Goal: Task Accomplishment & Management: Manage account settings

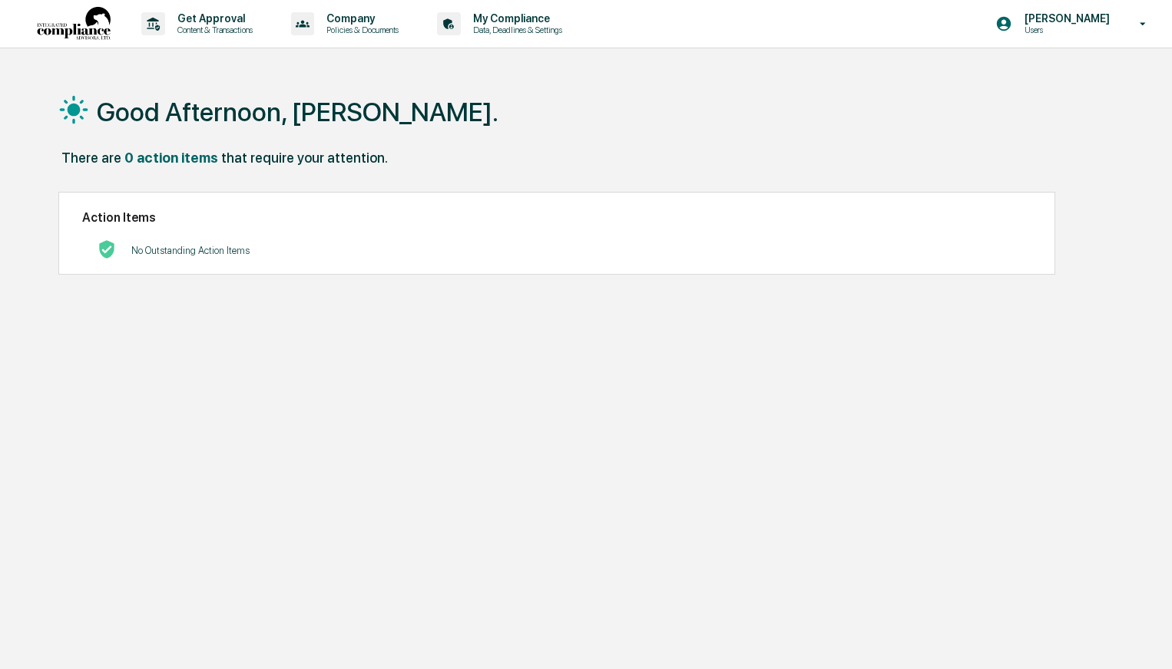
click at [184, 21] on p "Get Approval" at bounding box center [212, 18] width 95 height 12
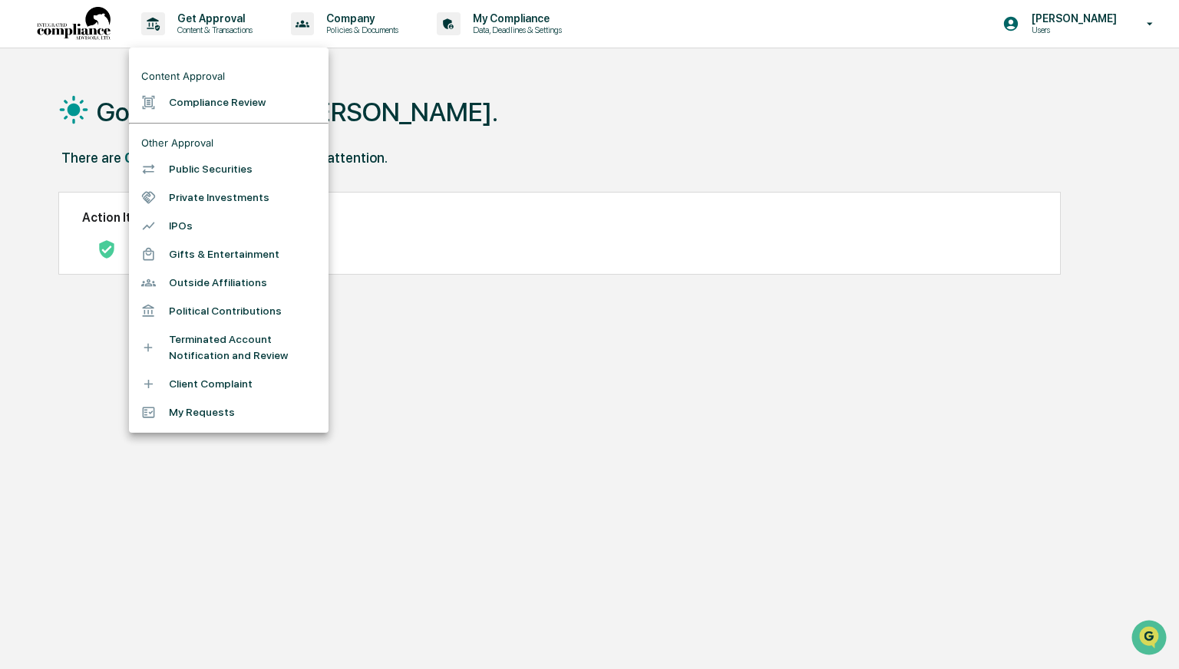
click at [361, 26] on div at bounding box center [589, 334] width 1179 height 669
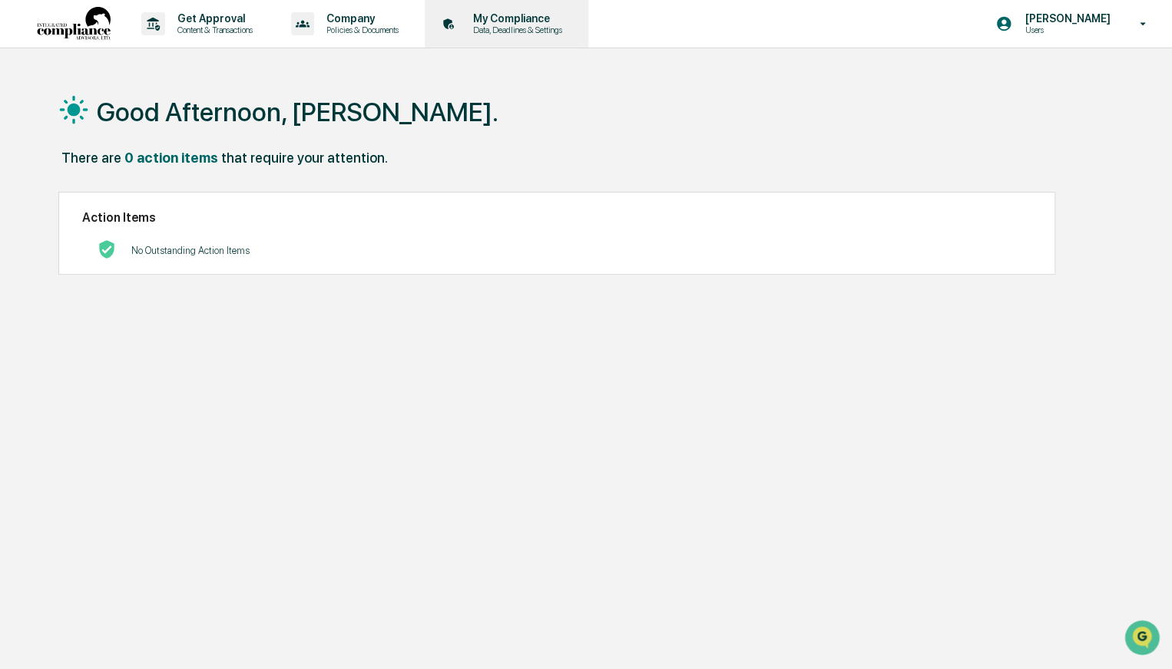
click at [517, 21] on p "My Compliance" at bounding box center [515, 18] width 109 height 12
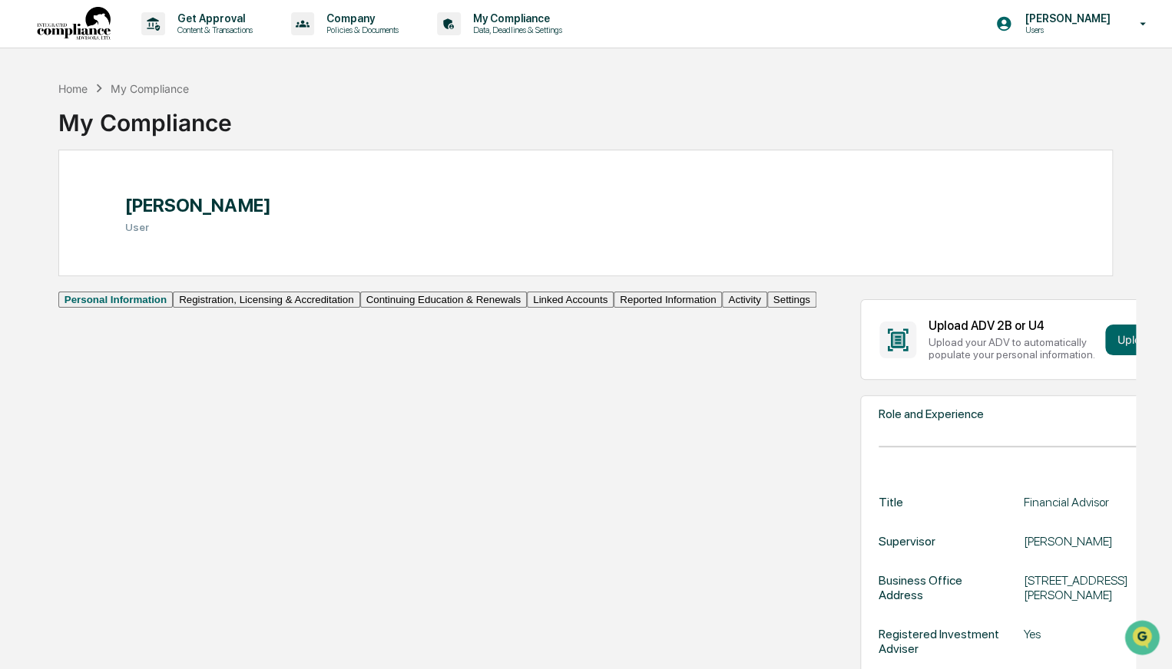
click at [527, 308] on button "Linked Accounts" at bounding box center [570, 300] width 87 height 16
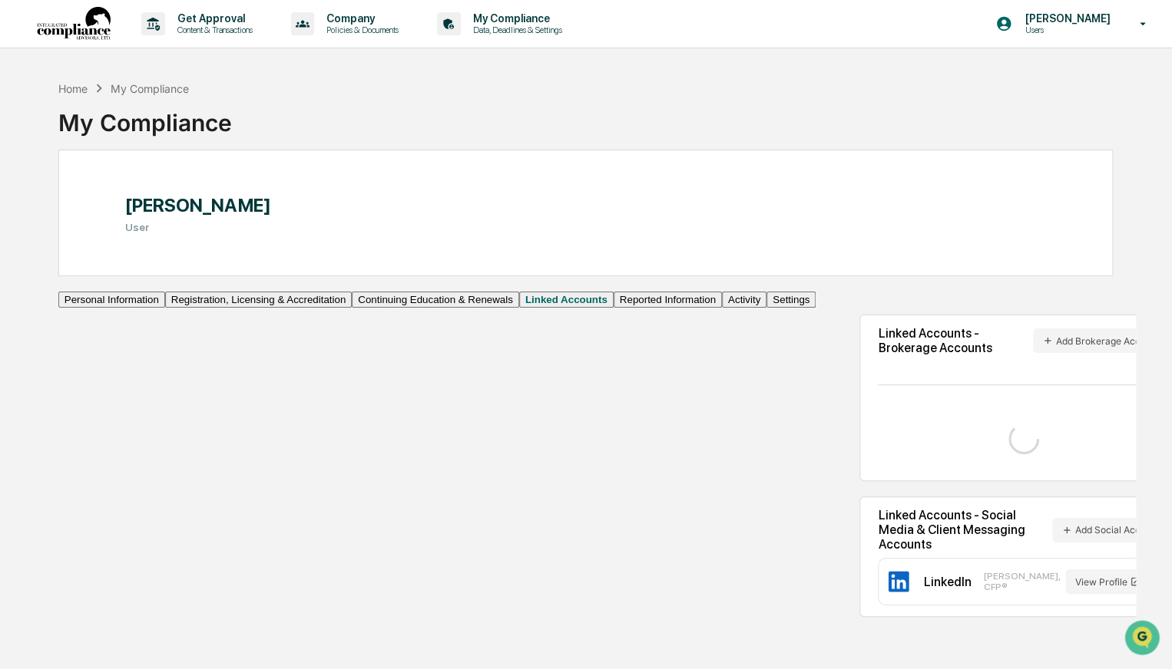
scroll to position [73, 0]
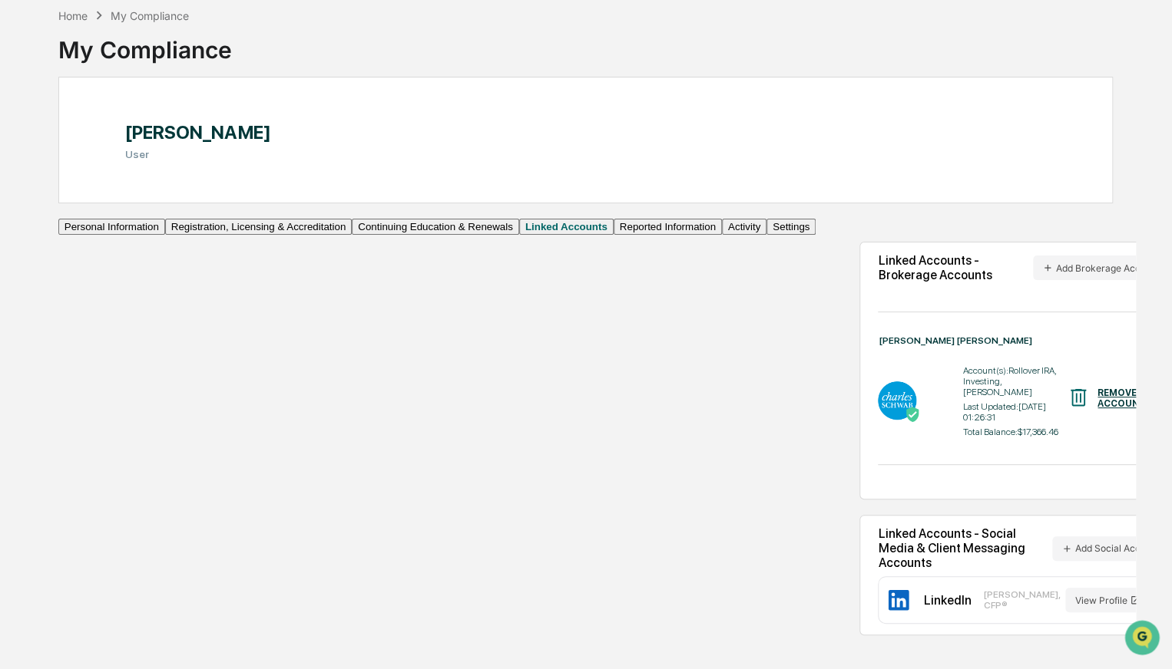
click at [613, 235] on button "Reported Information" at bounding box center [667, 227] width 108 height 16
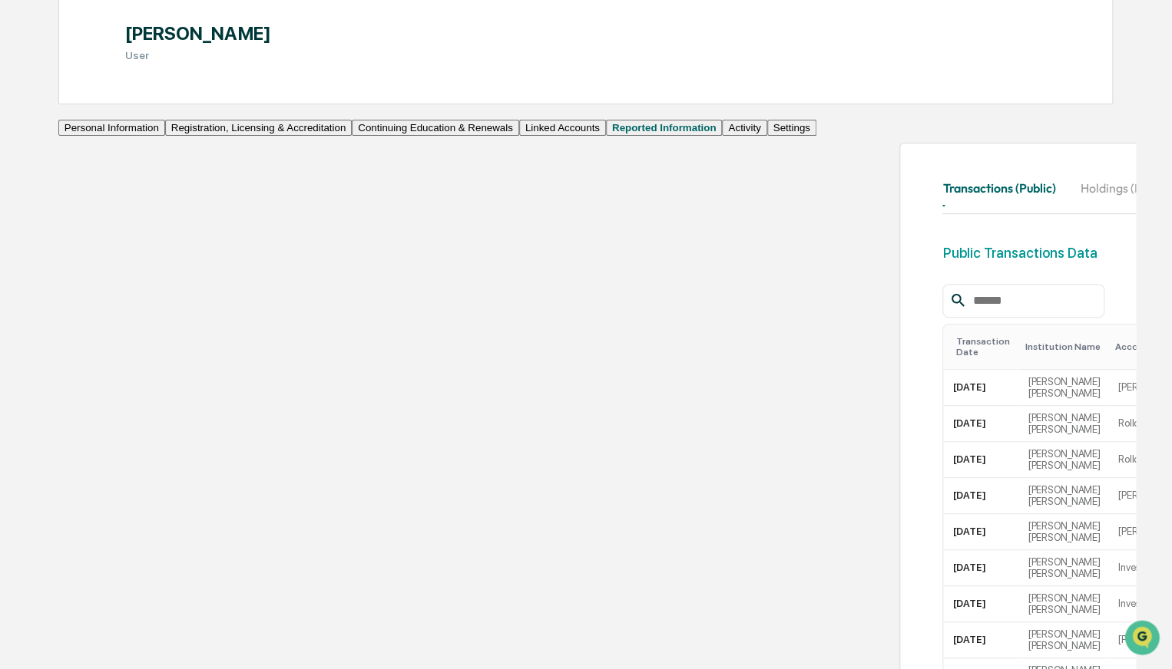
scroll to position [184, 0]
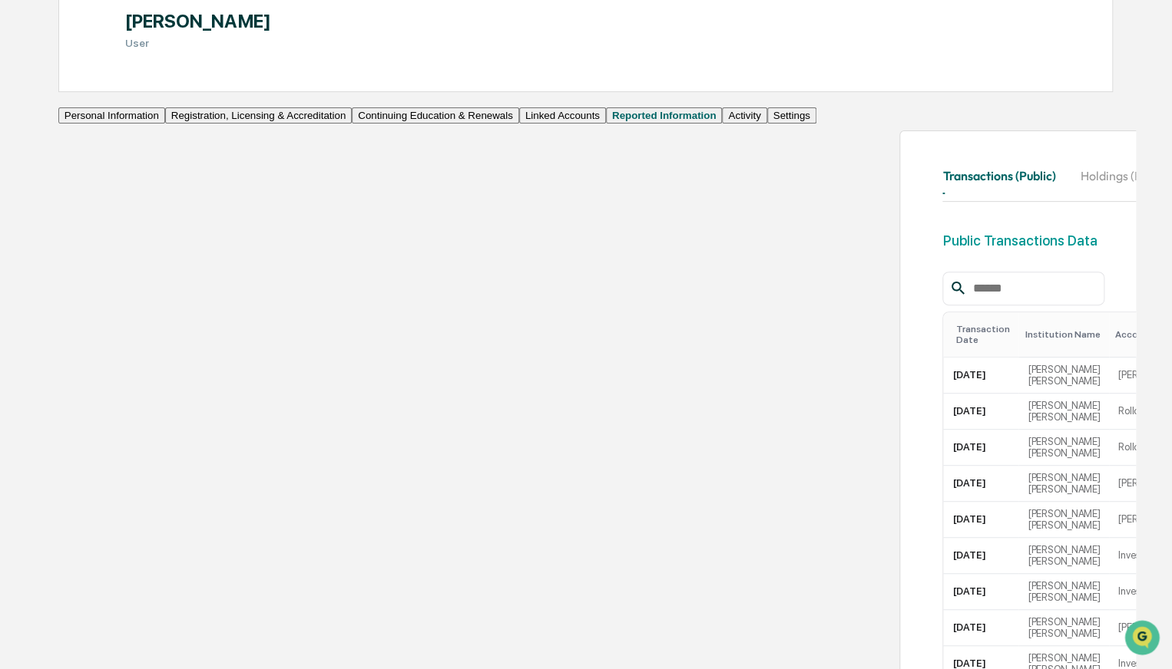
click at [149, 124] on button "Personal Information" at bounding box center [111, 115] width 107 height 16
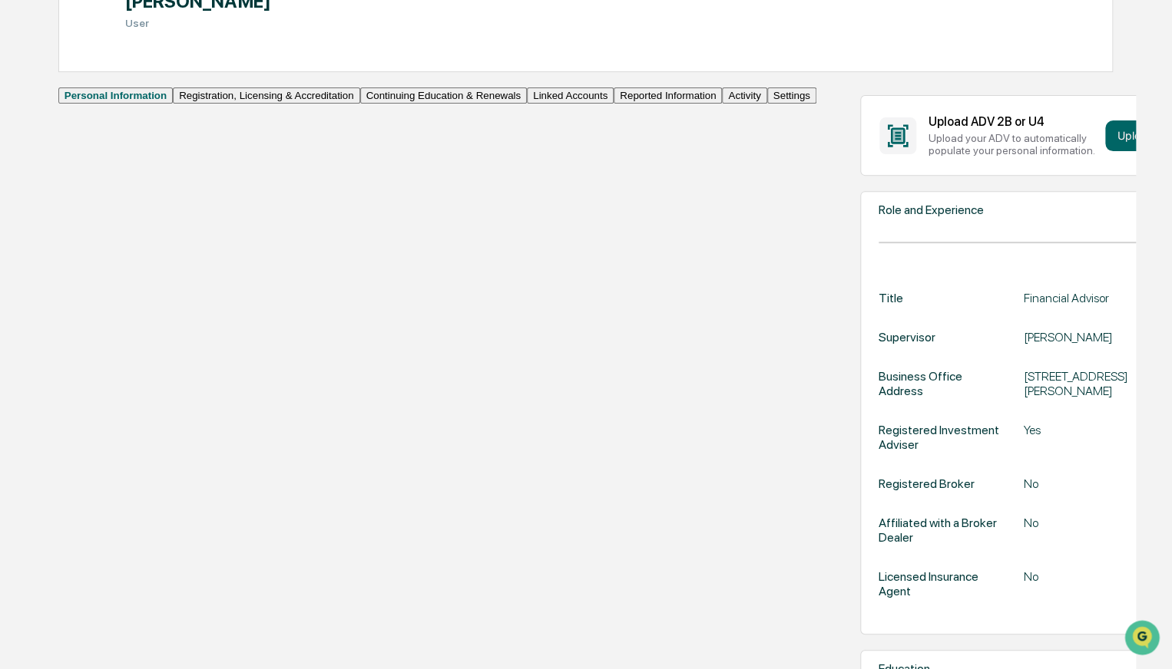
scroll to position [201, 0]
